Goal: Find specific page/section: Find specific page/section

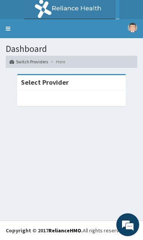
click at [92, 94] on div at bounding box center [71, 98] width 109 height 15
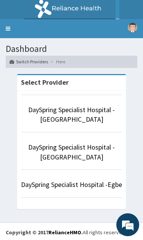
click at [80, 115] on link "DaySpring Specialist Hospital - [GEOGRAPHIC_DATA]" at bounding box center [71, 114] width 87 height 19
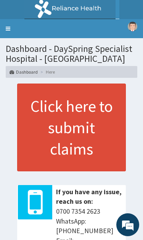
click at [10, 25] on link "Toggle navigation" at bounding box center [8, 28] width 16 height 19
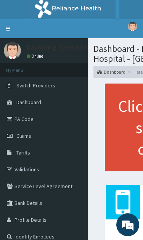
click at [38, 167] on link "Validations" at bounding box center [44, 169] width 88 height 17
